Goal: Find specific page/section: Find specific page/section

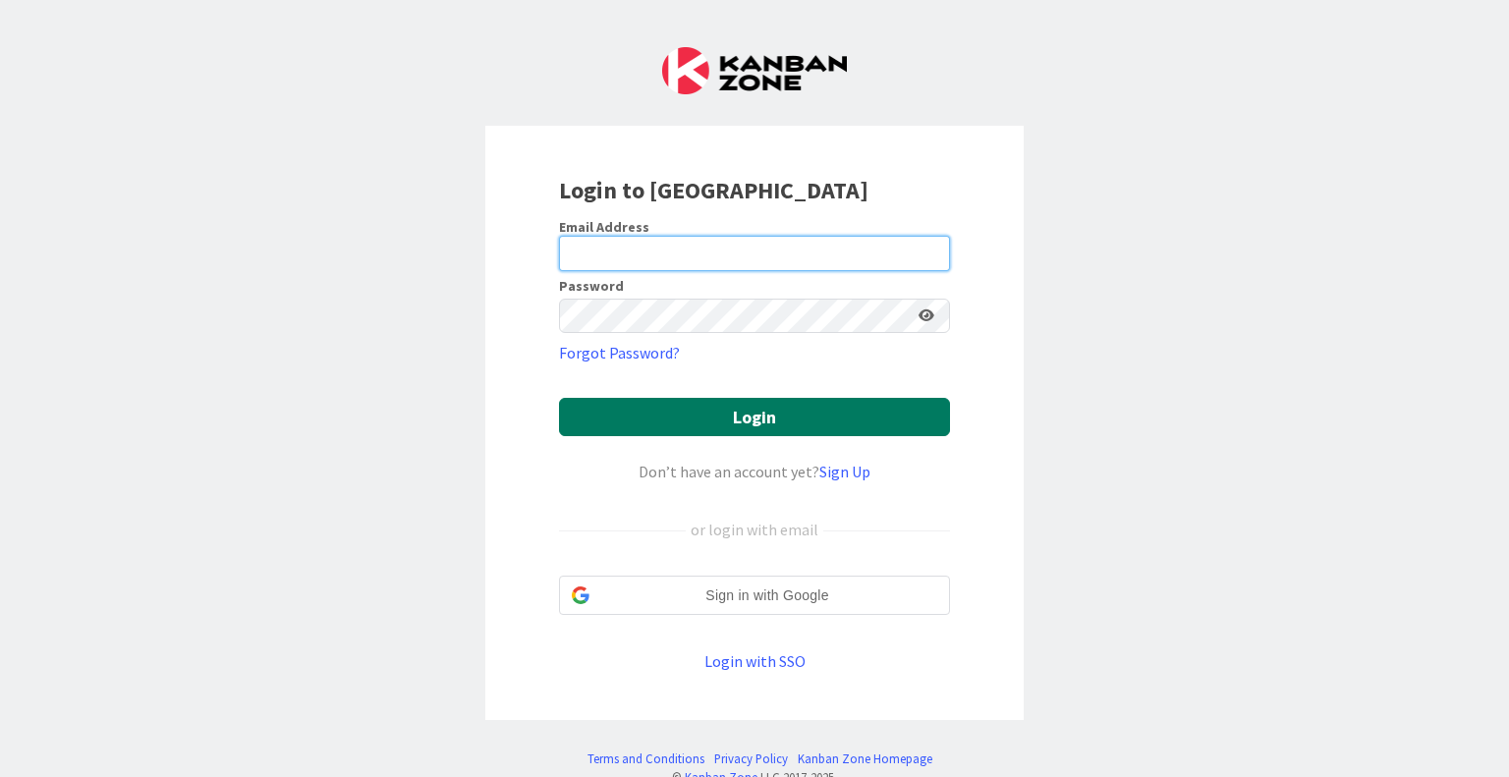
type input "[EMAIL_ADDRESS][DOMAIN_NAME]"
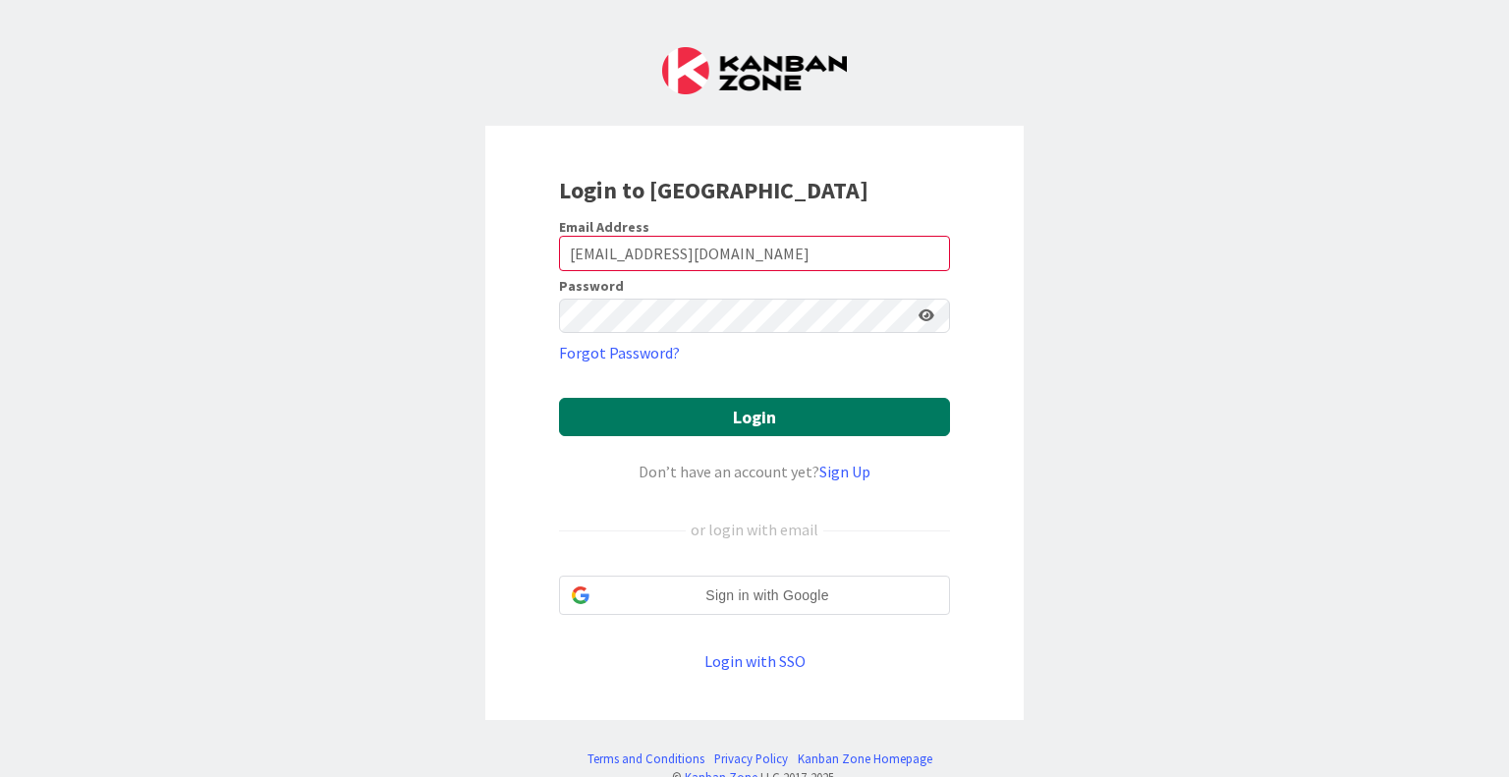
click at [747, 404] on button "Login" at bounding box center [754, 417] width 391 height 38
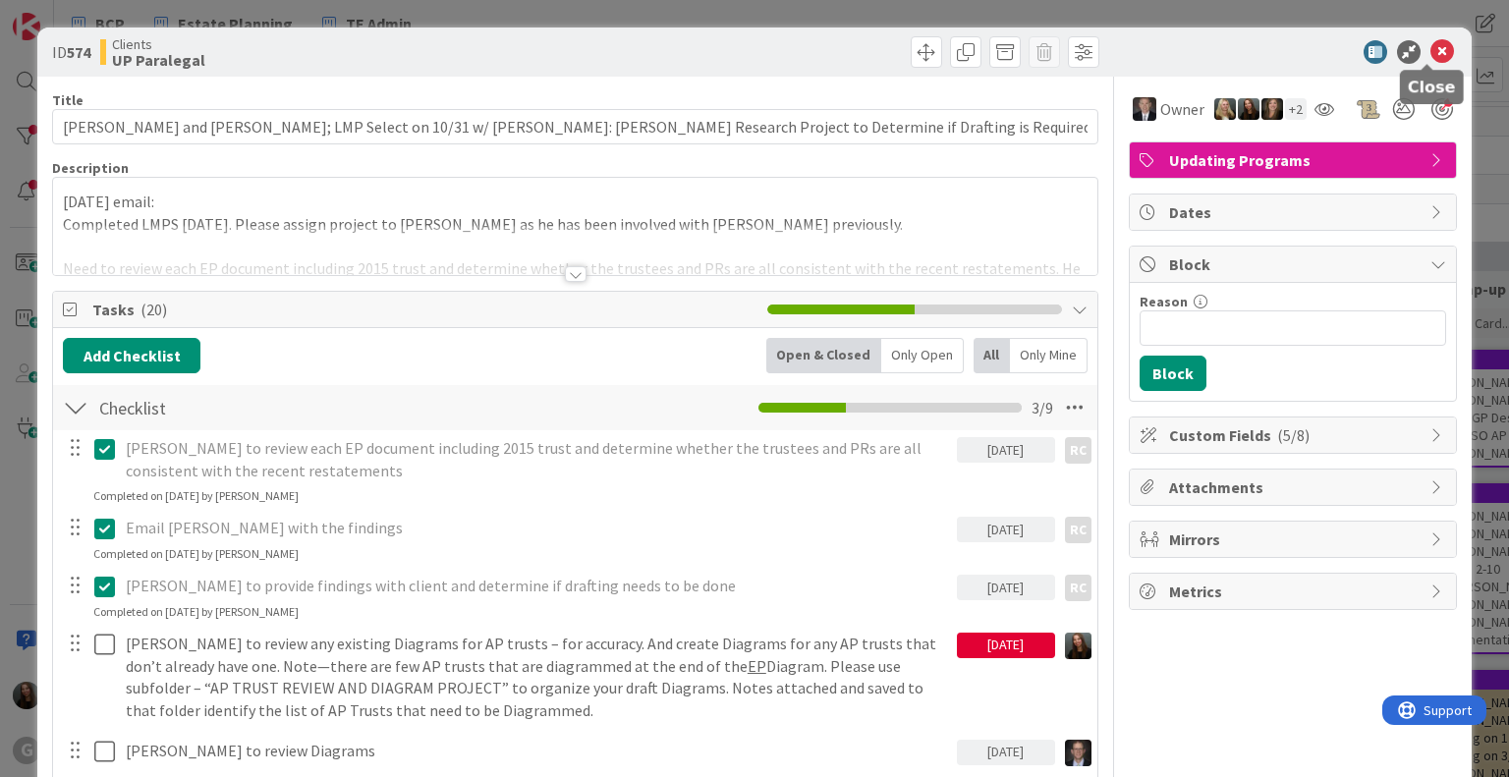
click at [1433, 52] on icon at bounding box center [1442, 52] width 24 height 24
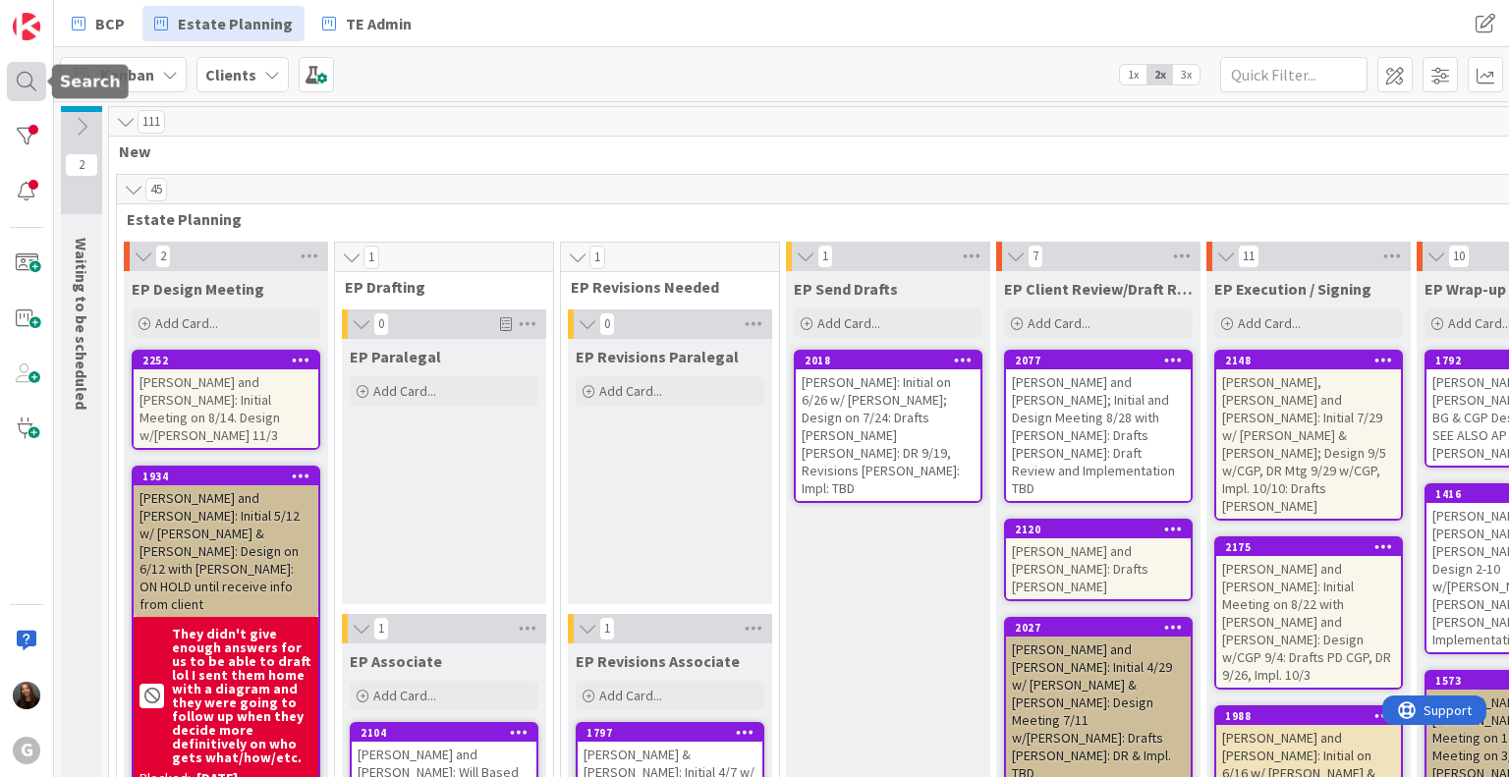
click at [20, 83] on div at bounding box center [26, 81] width 39 height 39
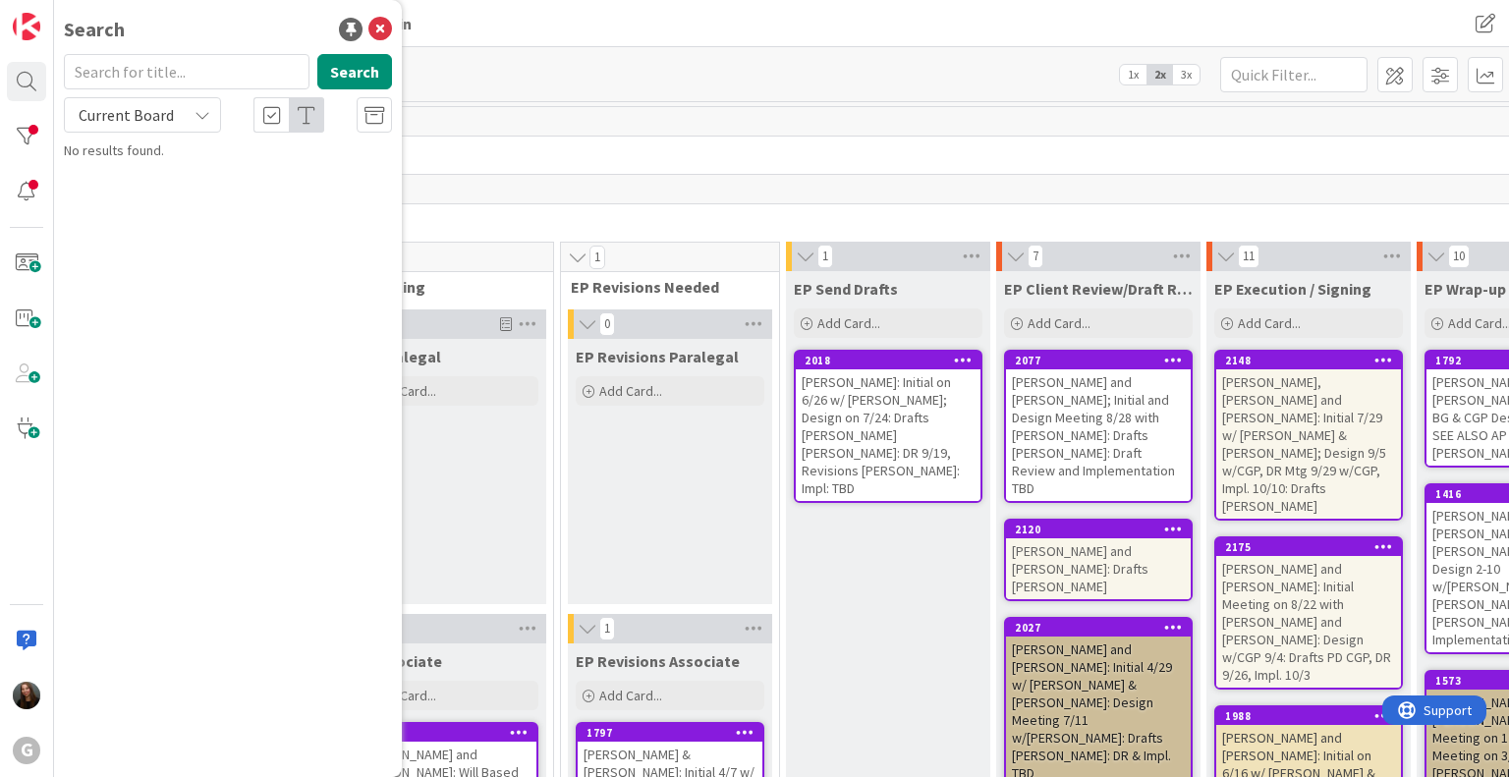
click at [148, 76] on input "text" at bounding box center [187, 71] width 246 height 35
type input "[PERSON_NAME]"
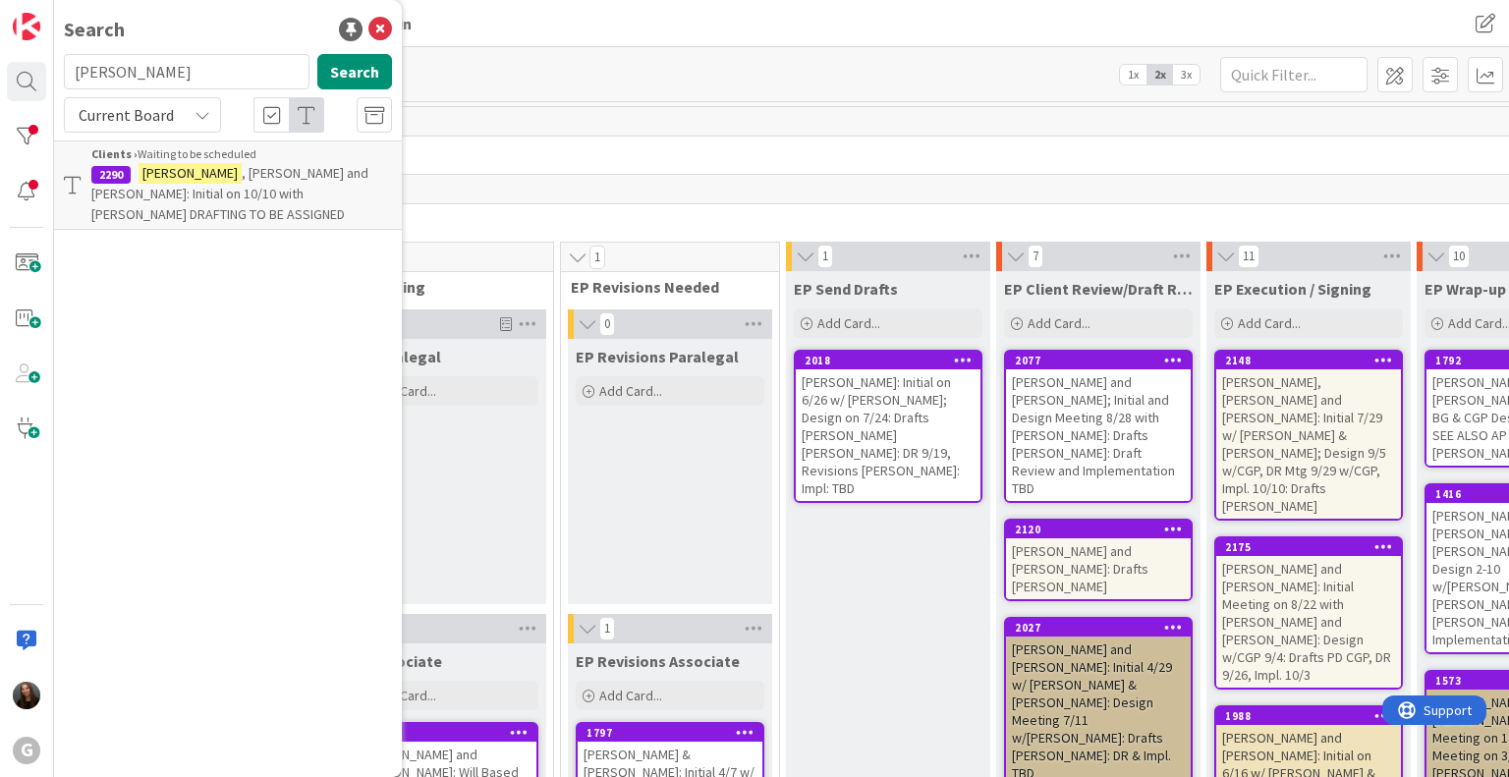
click at [247, 180] on span ", [PERSON_NAME] and [PERSON_NAME]: Initial on 10/10 with [PERSON_NAME] DRAFTING…" at bounding box center [229, 193] width 277 height 59
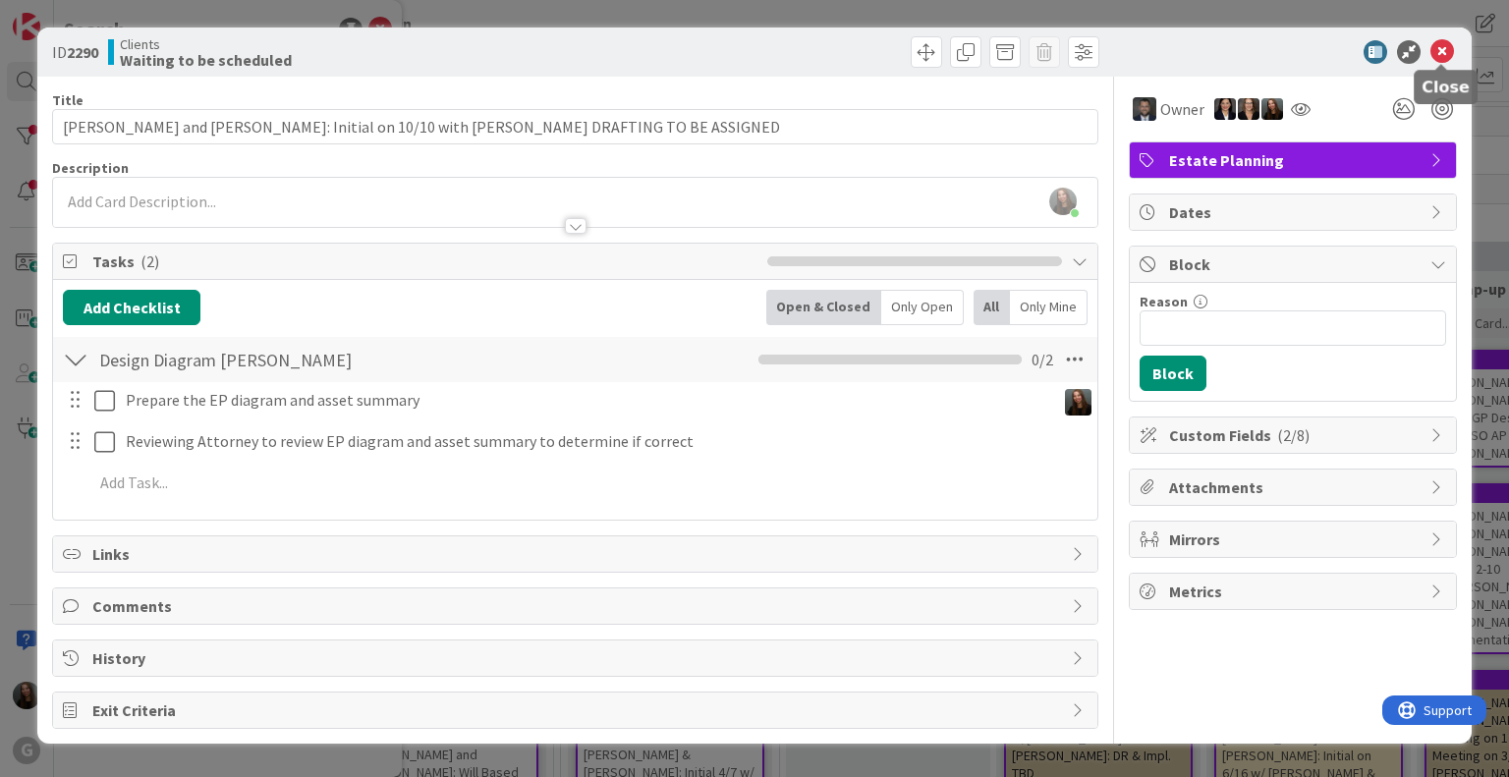
click at [1442, 58] on icon at bounding box center [1442, 52] width 24 height 24
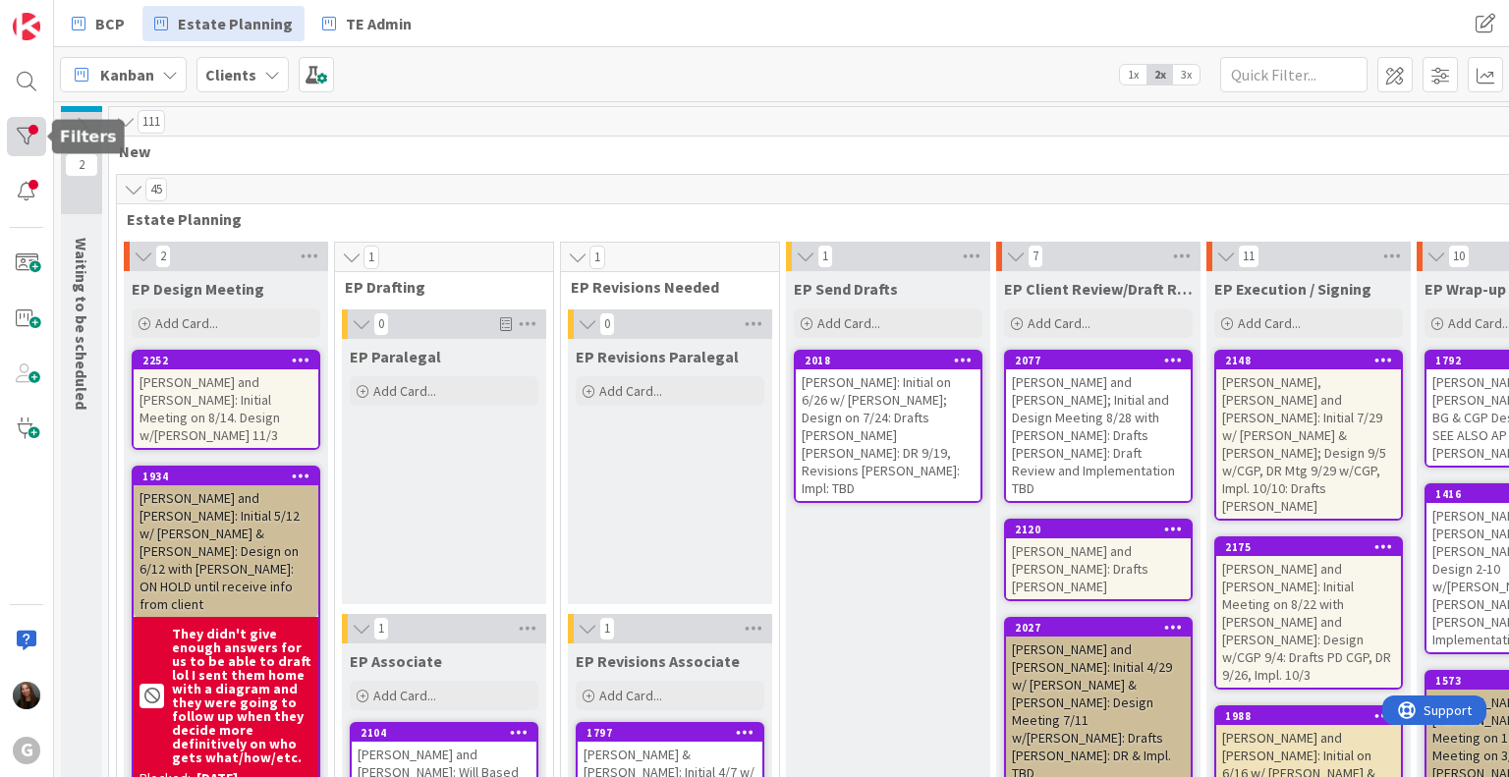
click at [33, 141] on div at bounding box center [26, 136] width 39 height 39
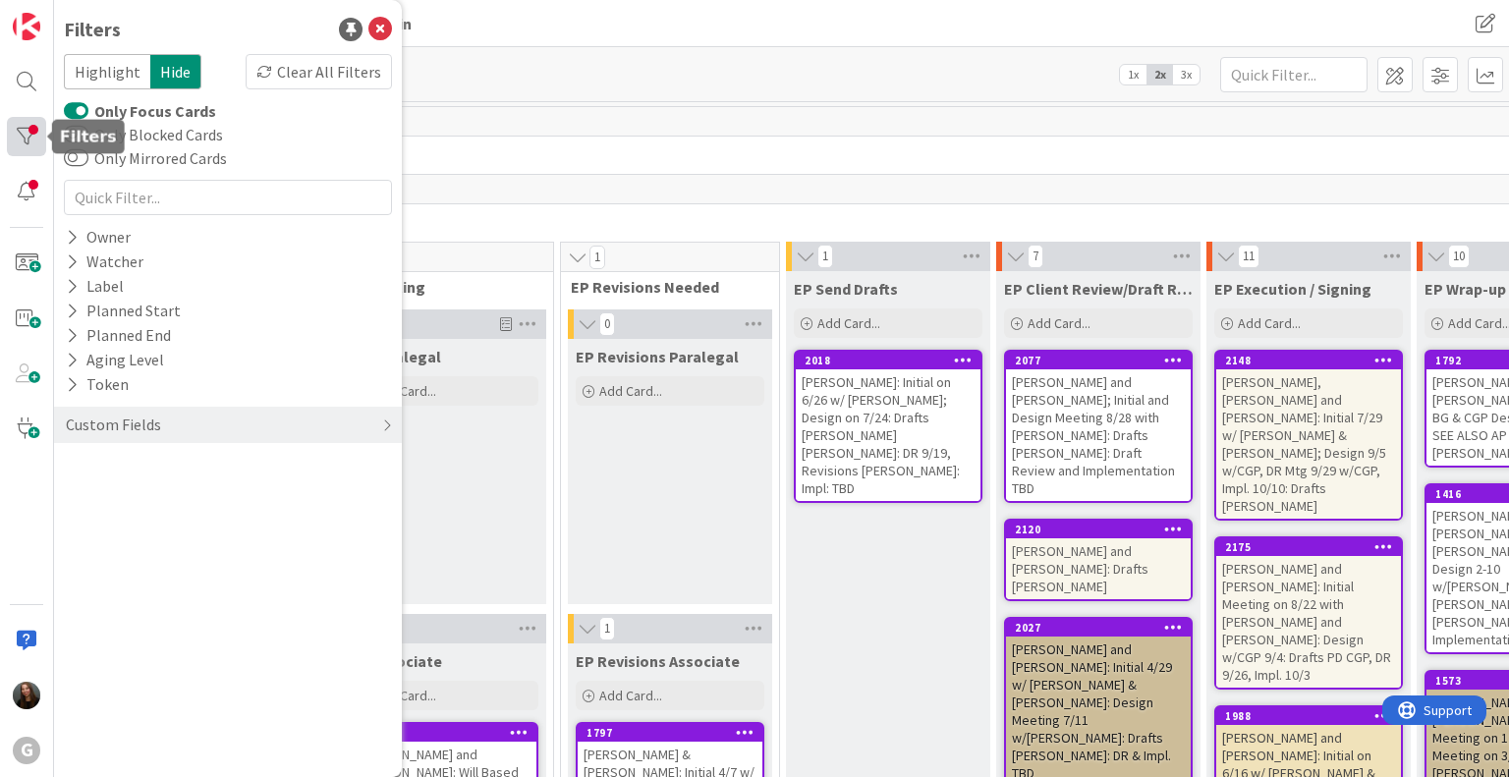
click at [33, 141] on div at bounding box center [26, 136] width 39 height 39
click at [1077, 133] on div "111" at bounding box center [1106, 121] width 1994 height 29
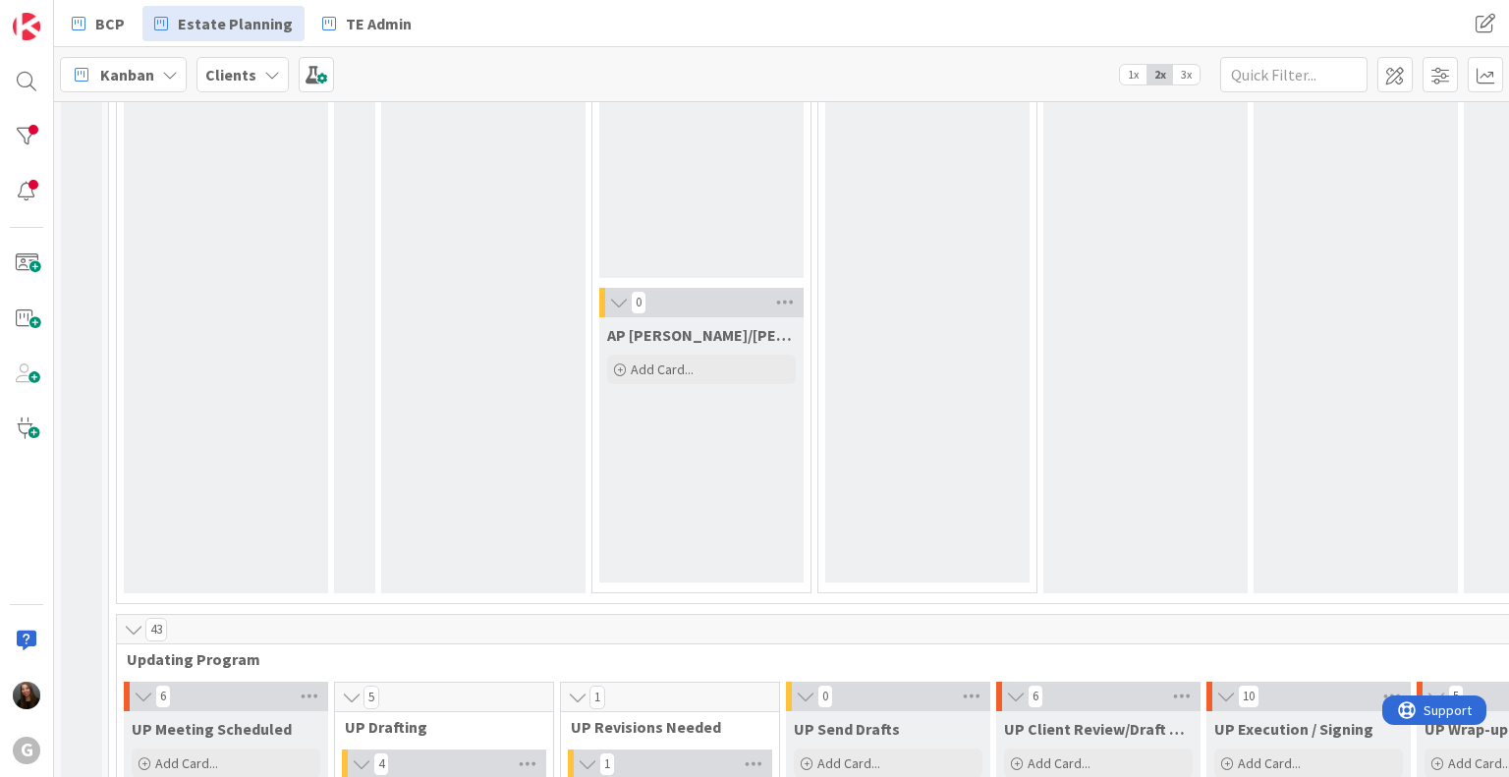
scroll to position [3525, 0]
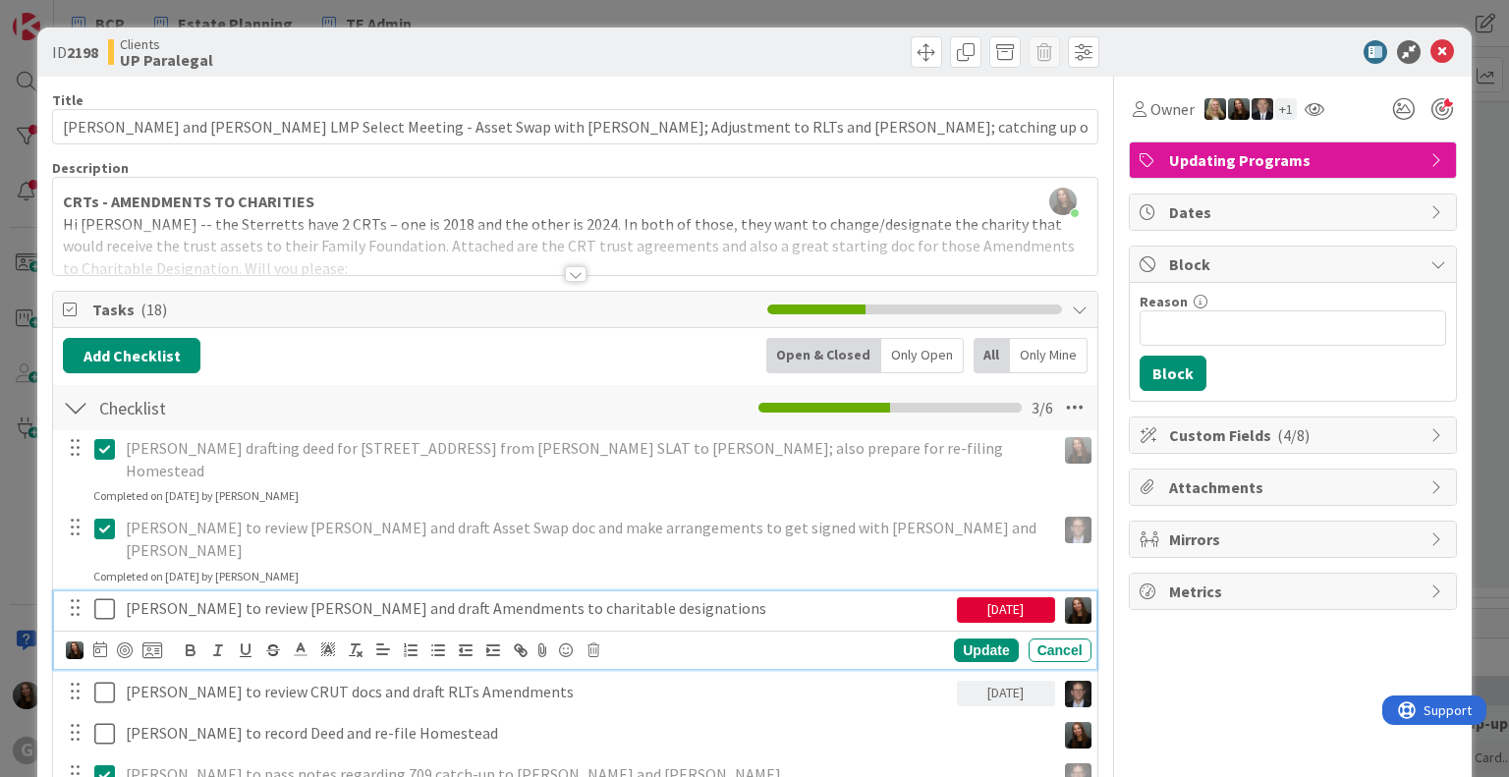
click at [96, 597] on icon at bounding box center [104, 609] width 21 height 24
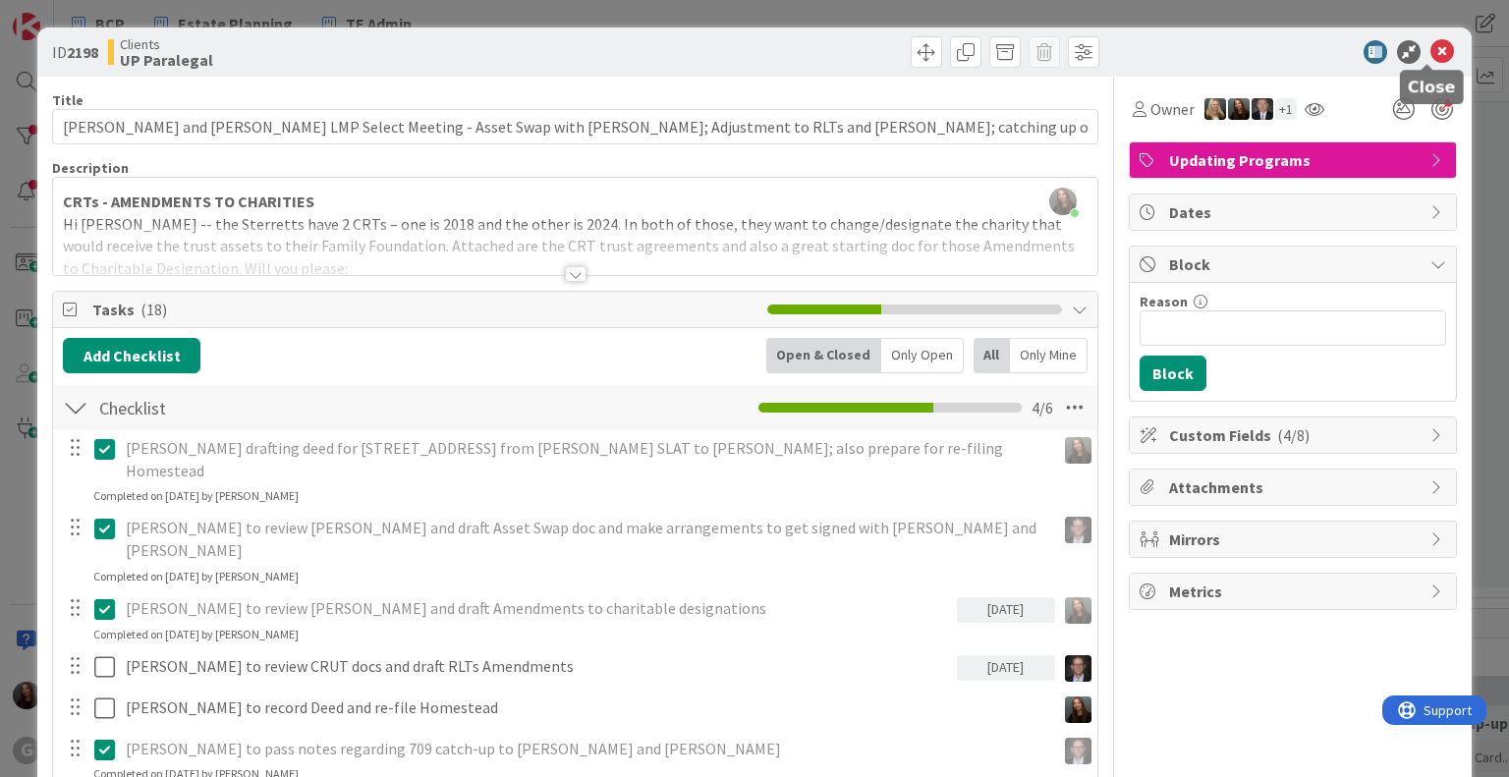
click at [1430, 50] on icon at bounding box center [1442, 52] width 24 height 24
